Goal: Information Seeking & Learning: Check status

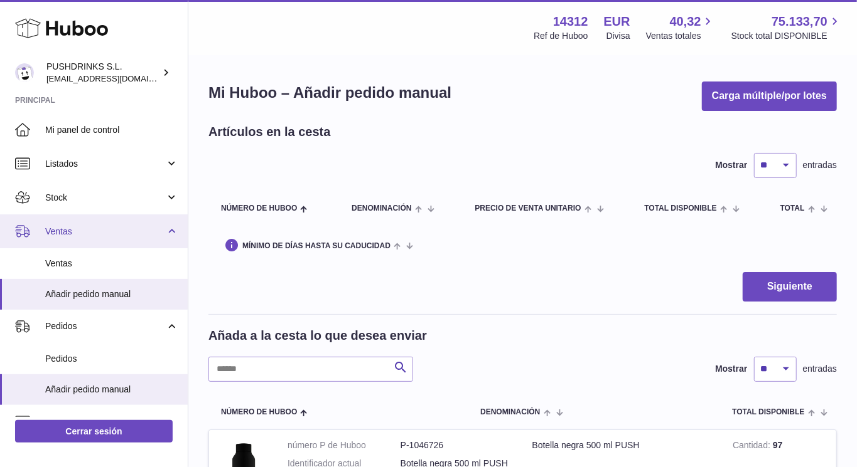
click at [101, 230] on span "Ventas" at bounding box center [105, 232] width 120 height 12
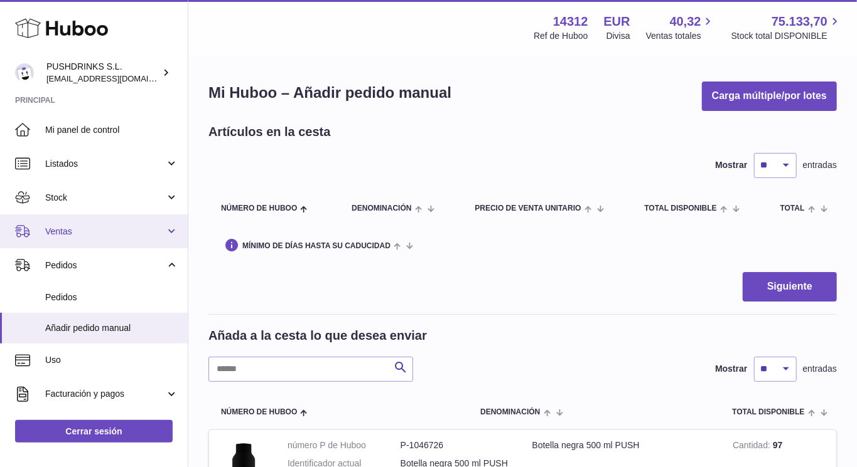
click at [101, 230] on span "Ventas" at bounding box center [105, 232] width 120 height 12
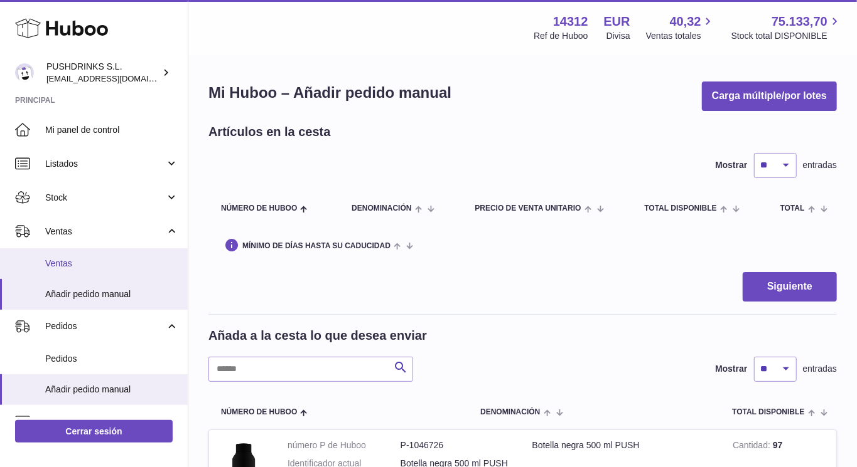
click at [80, 262] on span "Ventas" at bounding box center [111, 264] width 133 height 12
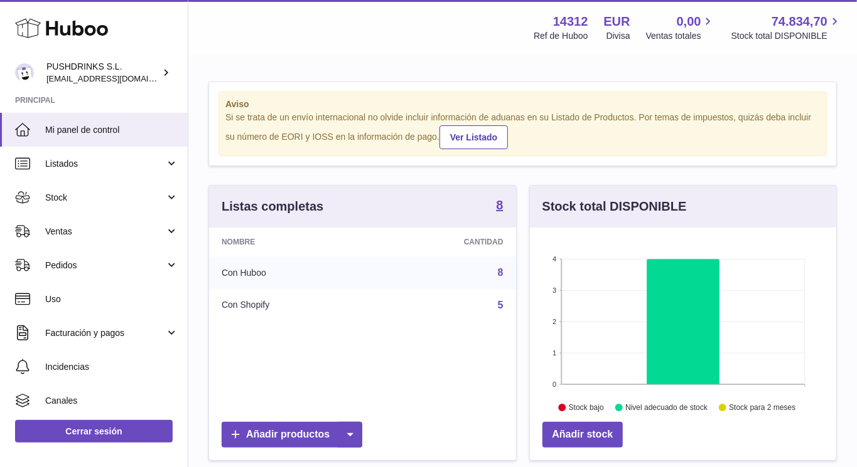
scroll to position [196, 306]
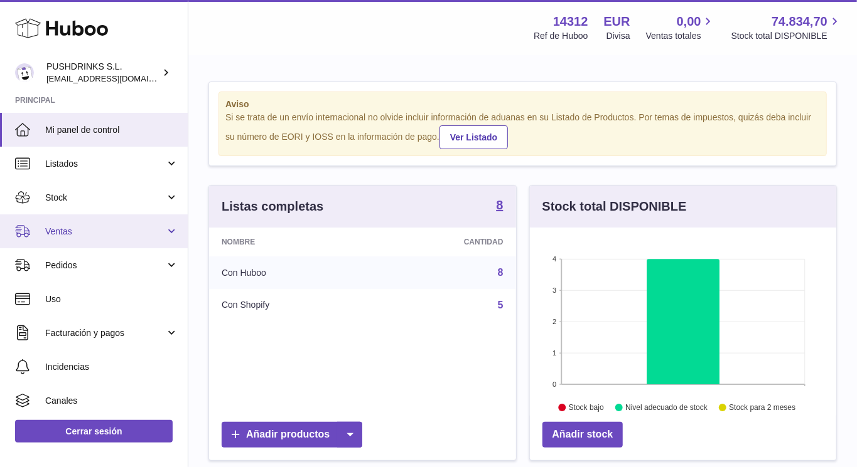
click at [99, 232] on span "Ventas" at bounding box center [105, 232] width 120 height 12
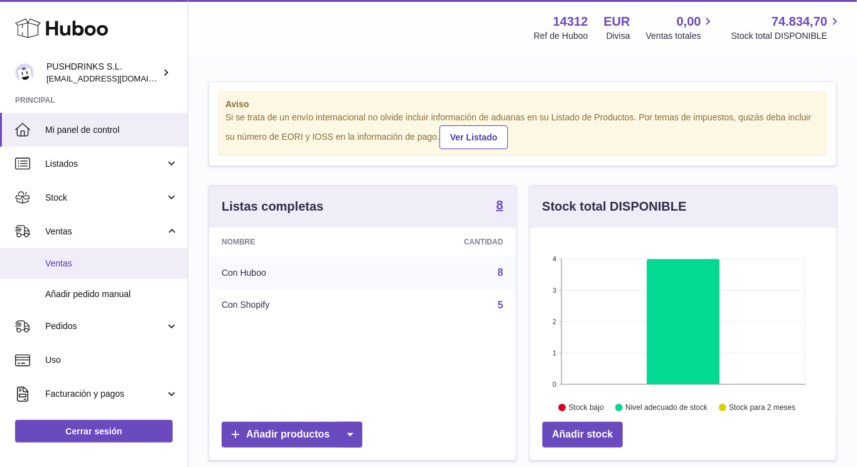
click at [88, 252] on link "Ventas" at bounding box center [94, 263] width 188 height 31
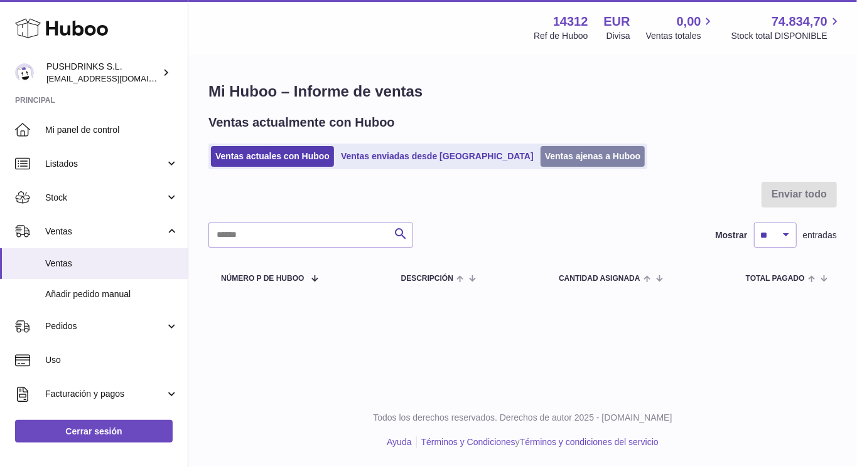
click at [540, 158] on link "Ventas ajenas a Huboo" at bounding box center [592, 156] width 105 height 21
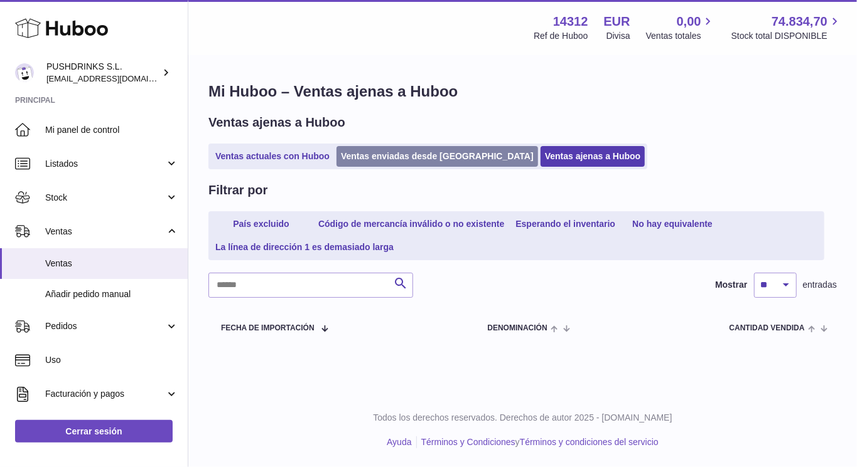
click at [427, 147] on link "Ventas enviadas desde [GEOGRAPHIC_DATA]" at bounding box center [436, 156] width 201 height 21
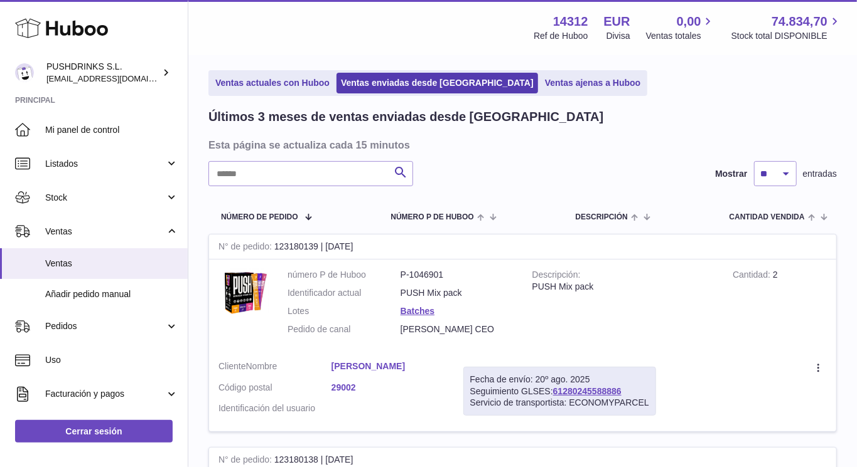
scroll to position [46, 0]
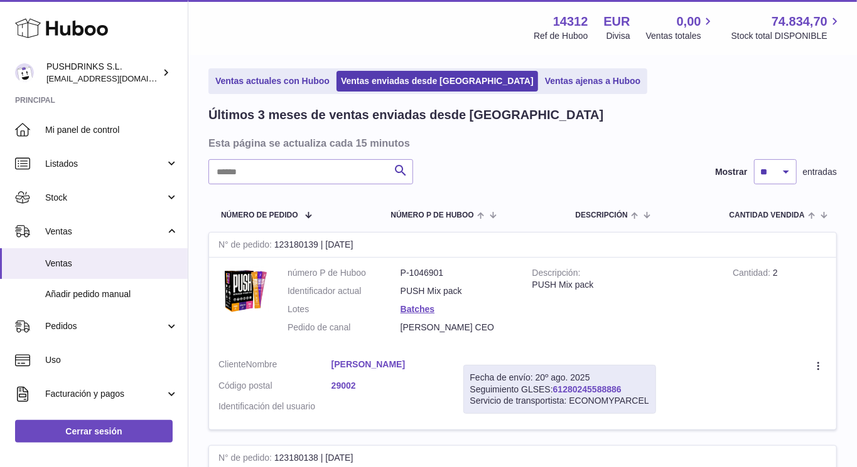
click at [608, 387] on link "61280245588886" at bounding box center [587, 390] width 68 height 10
